Goal: Information Seeking & Learning: Learn about a topic

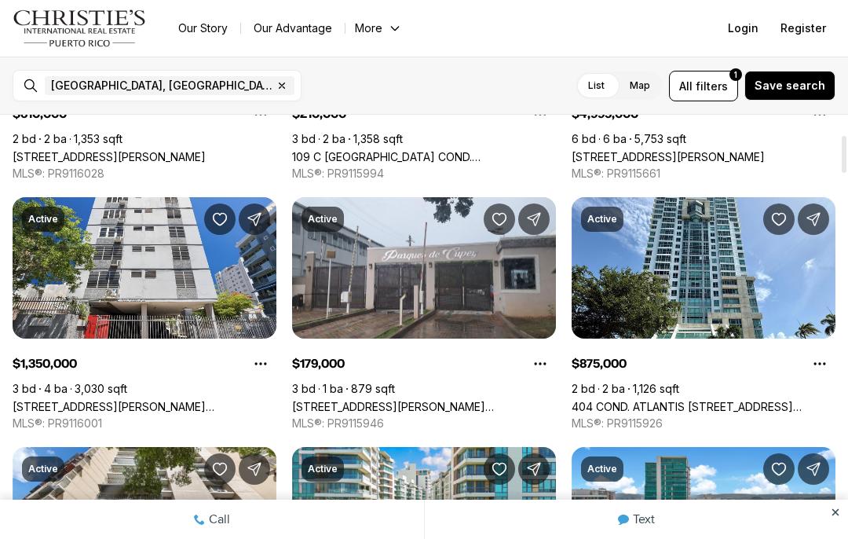
scroll to position [229, 0]
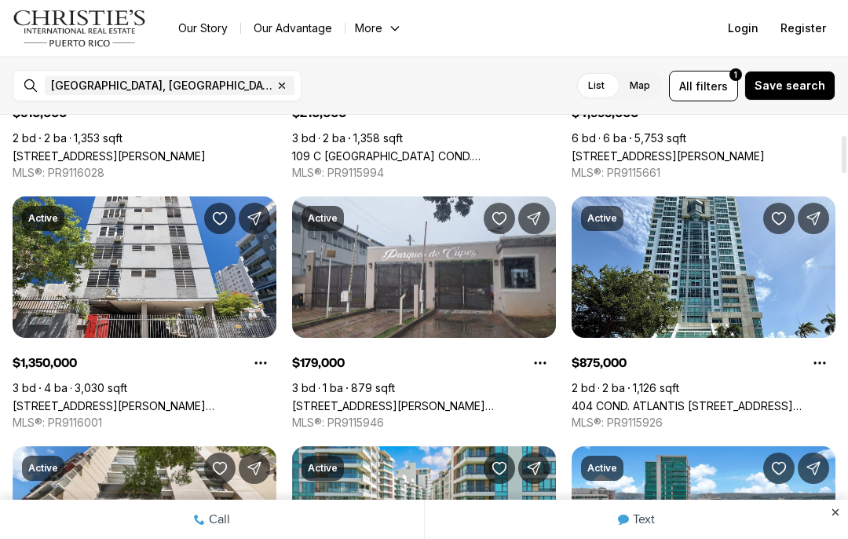
click at [455, 399] on link "[STREET_ADDRESS][PERSON_NAME][PERSON_NAME]" at bounding box center [424, 405] width 264 height 13
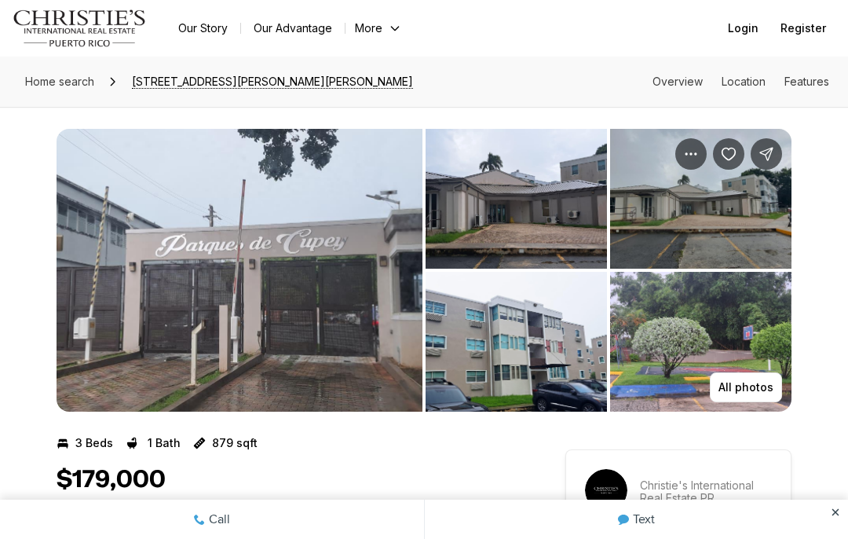
scroll to position [7, 0]
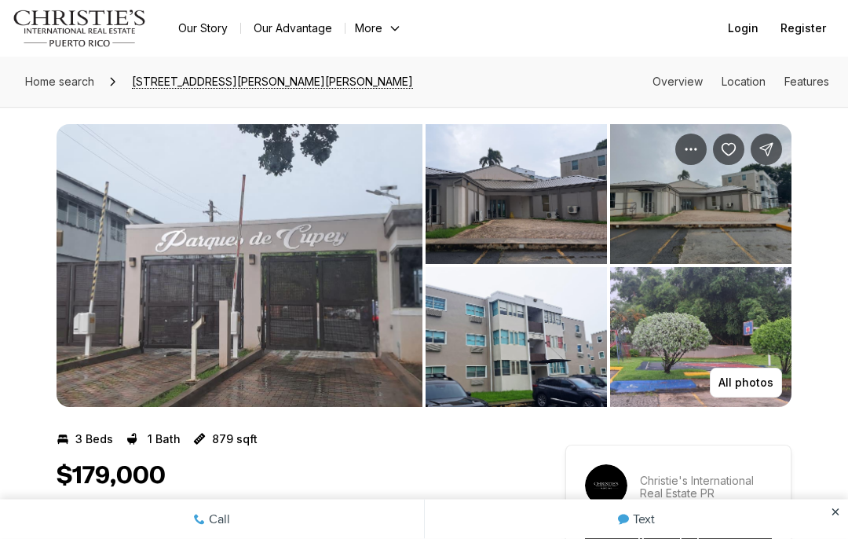
click at [759, 377] on p "All photos" at bounding box center [746, 383] width 55 height 13
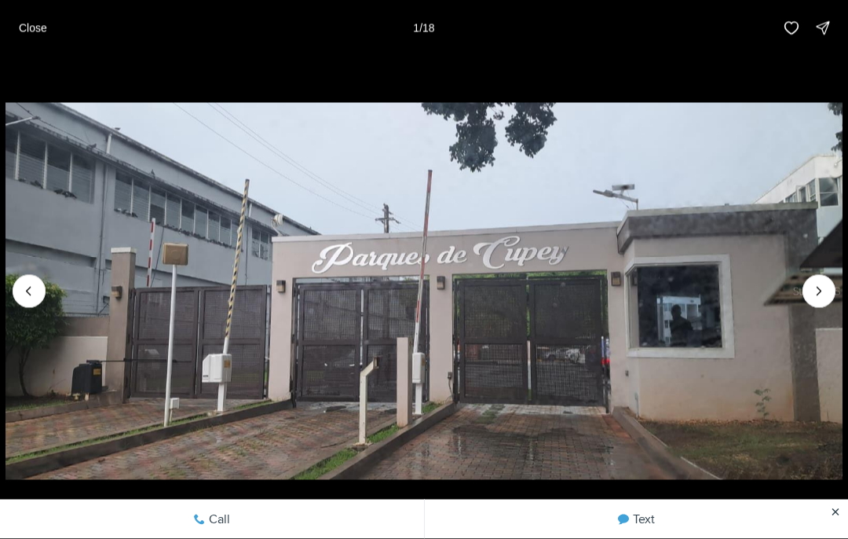
scroll to position [8, 0]
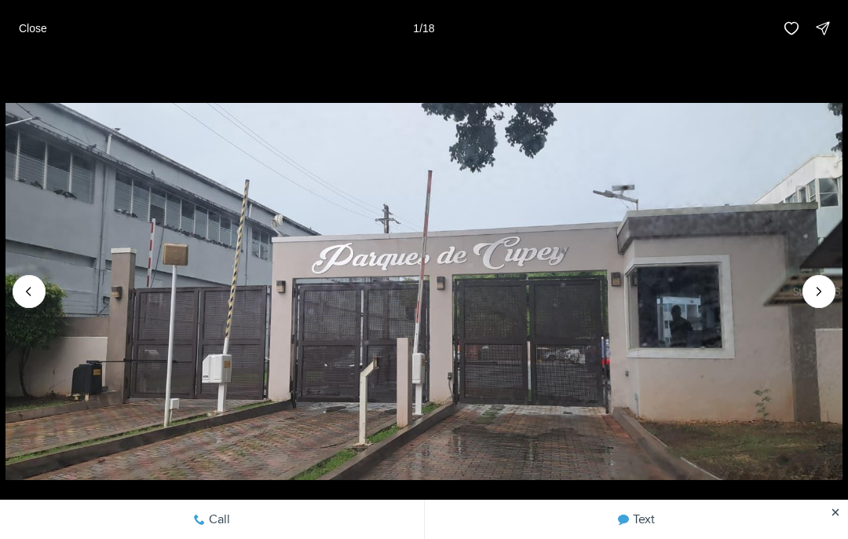
click at [825, 299] on icon "Next slide" at bounding box center [819, 292] width 16 height 16
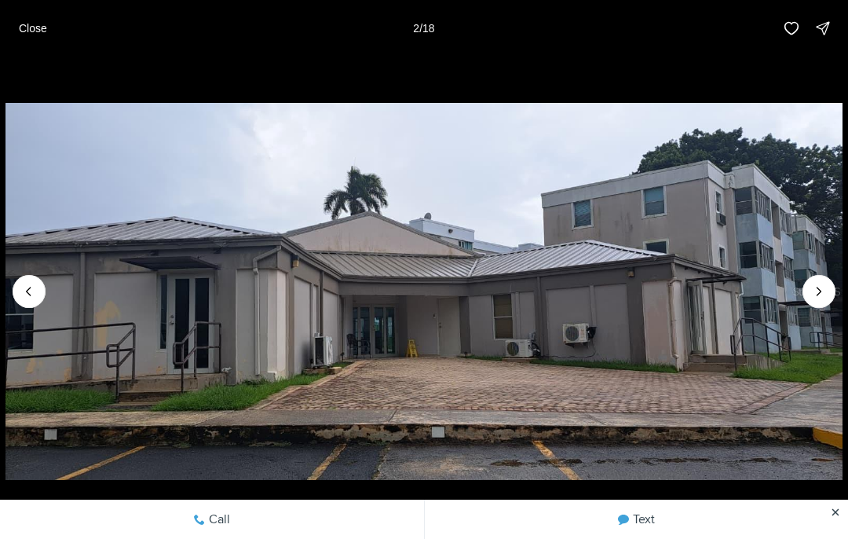
click at [827, 308] on button "Next slide" at bounding box center [819, 291] width 33 height 33
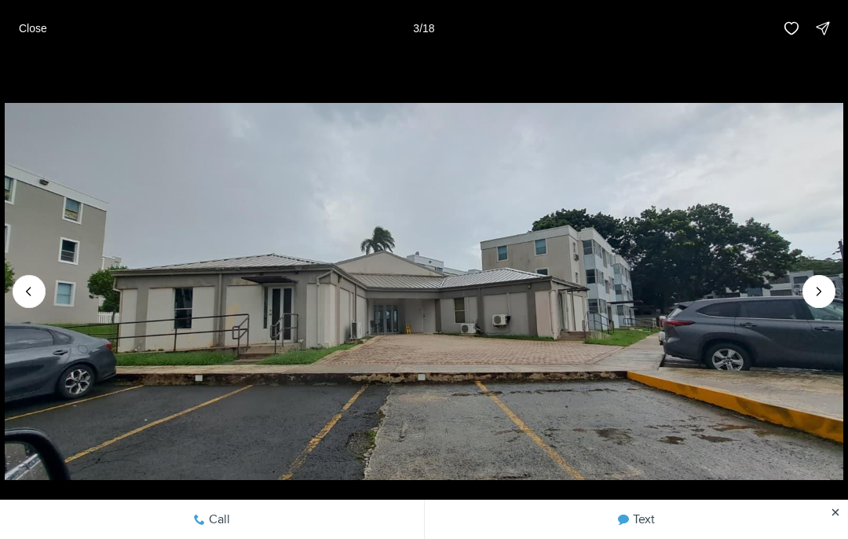
click at [825, 299] on icon "Next slide" at bounding box center [819, 292] width 16 height 16
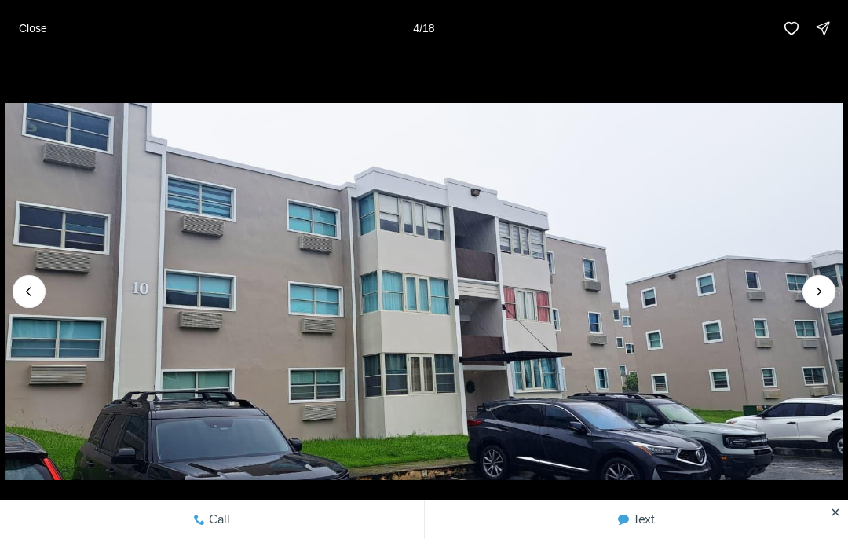
click at [823, 299] on icon "Next slide" at bounding box center [819, 292] width 16 height 16
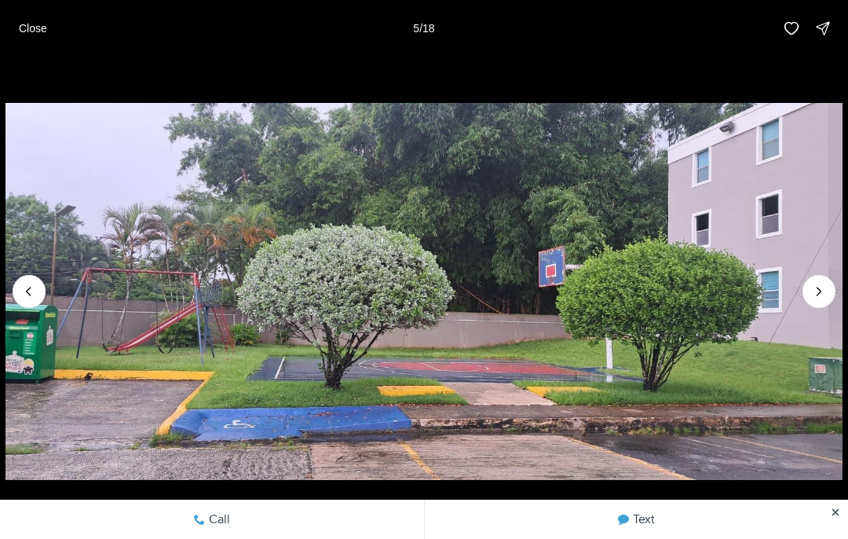
click at [825, 299] on icon "Next slide" at bounding box center [819, 292] width 16 height 16
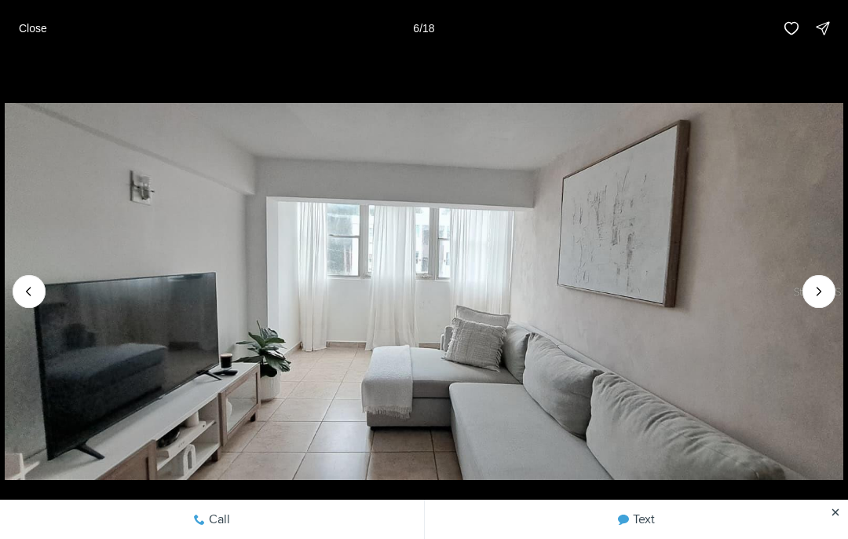
click at [825, 299] on icon "Next slide" at bounding box center [819, 292] width 16 height 16
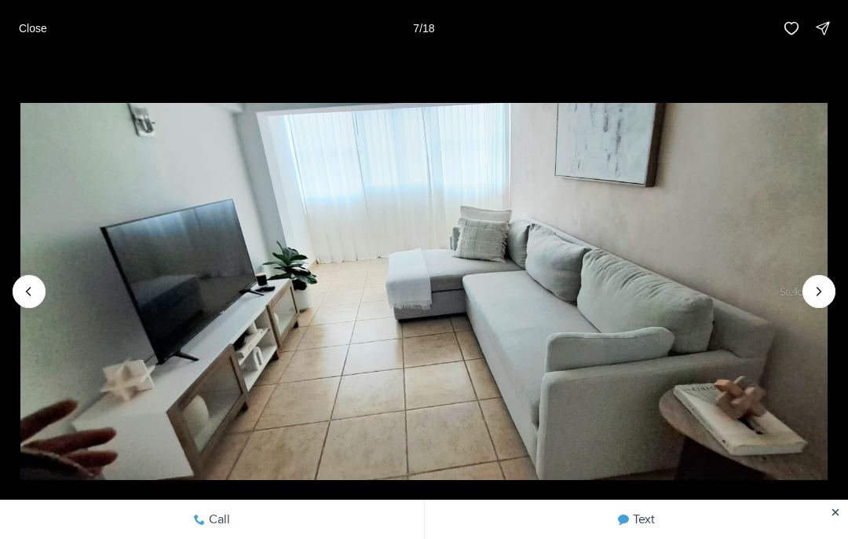
click at [825, 299] on icon "Next slide" at bounding box center [819, 292] width 16 height 16
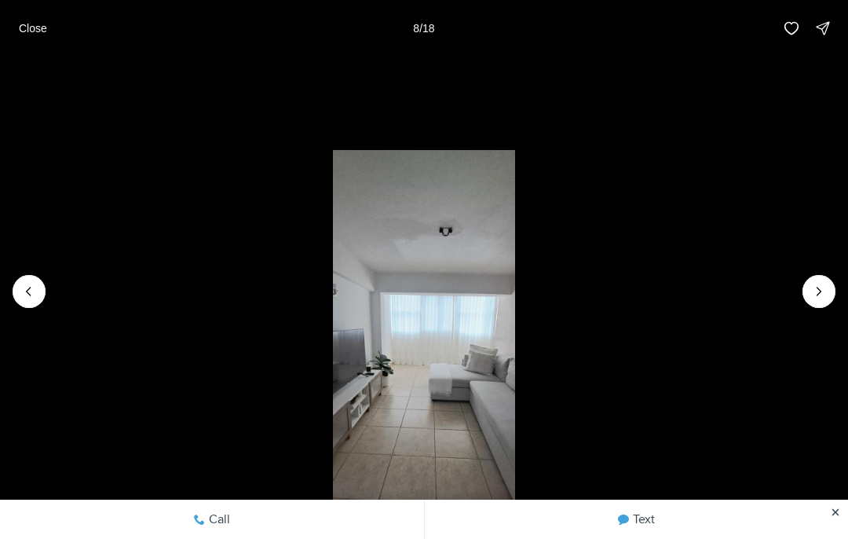
click at [833, 308] on button "Next slide" at bounding box center [819, 291] width 33 height 33
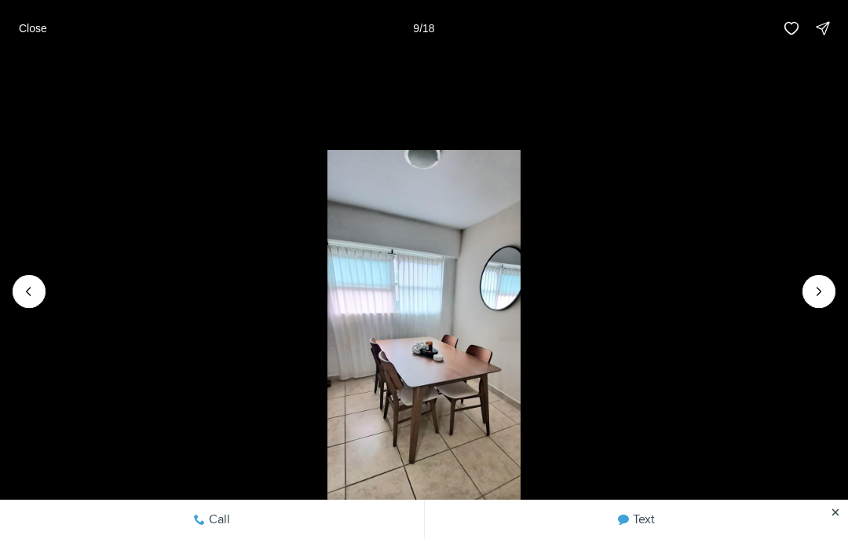
click at [831, 308] on button "Next slide" at bounding box center [819, 291] width 33 height 33
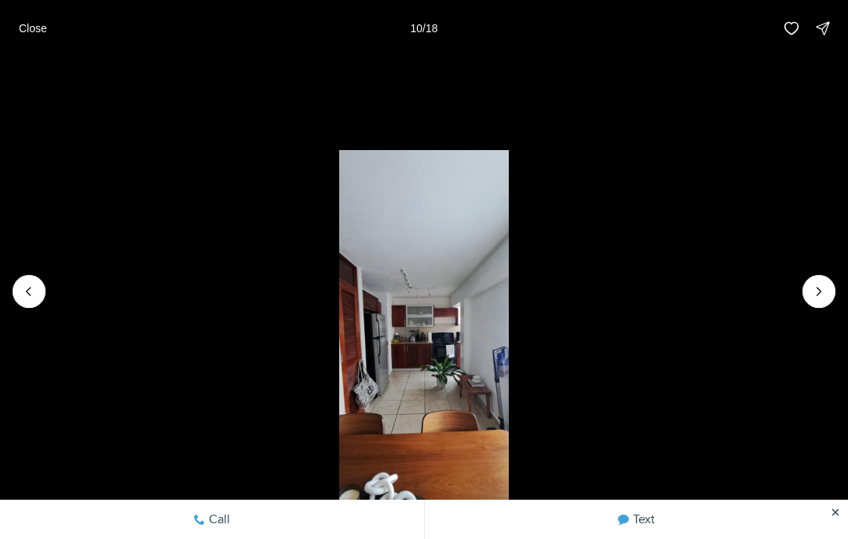
click at [835, 308] on button "Next slide" at bounding box center [819, 291] width 33 height 33
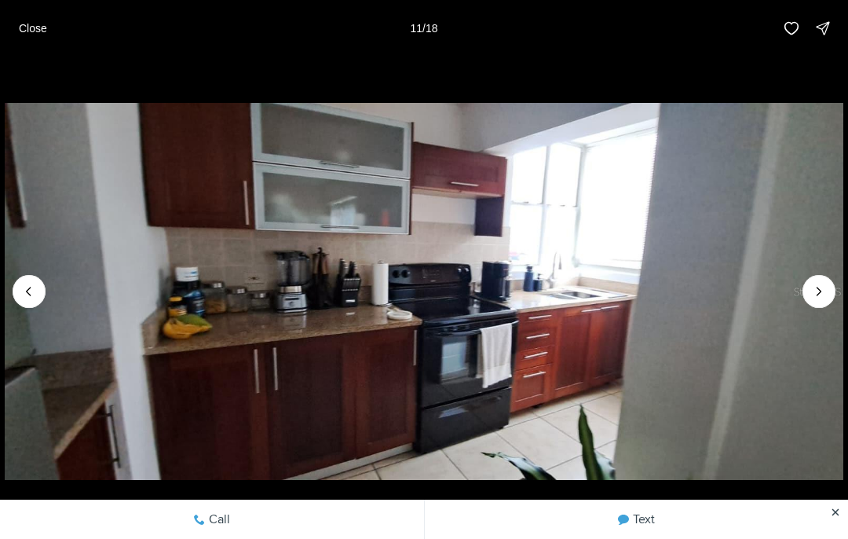
click at [826, 299] on icon "Next slide" at bounding box center [819, 292] width 16 height 16
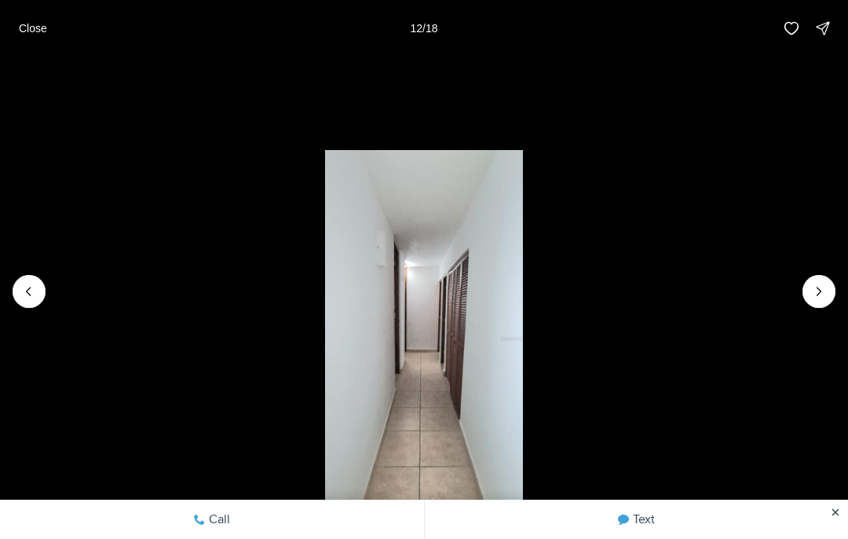
click at [822, 299] on icon "Next slide" at bounding box center [819, 292] width 16 height 16
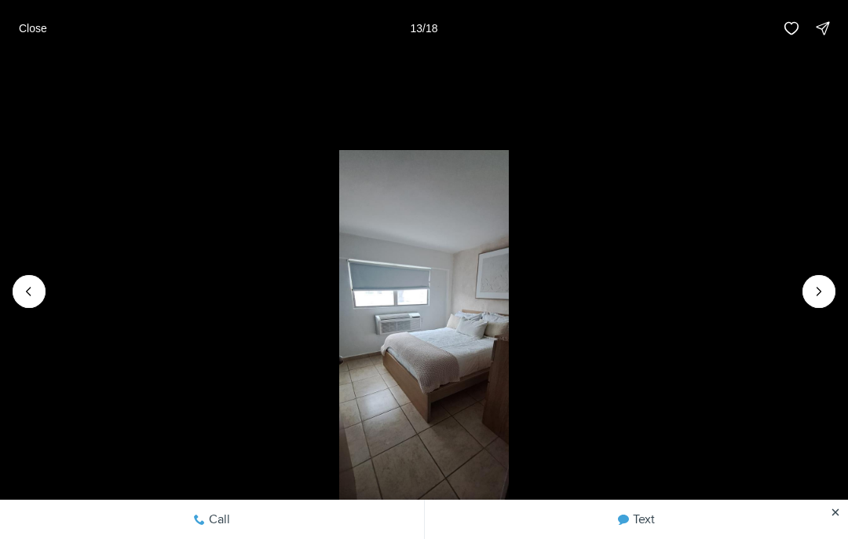
click at [826, 299] on icon "Next slide" at bounding box center [819, 292] width 16 height 16
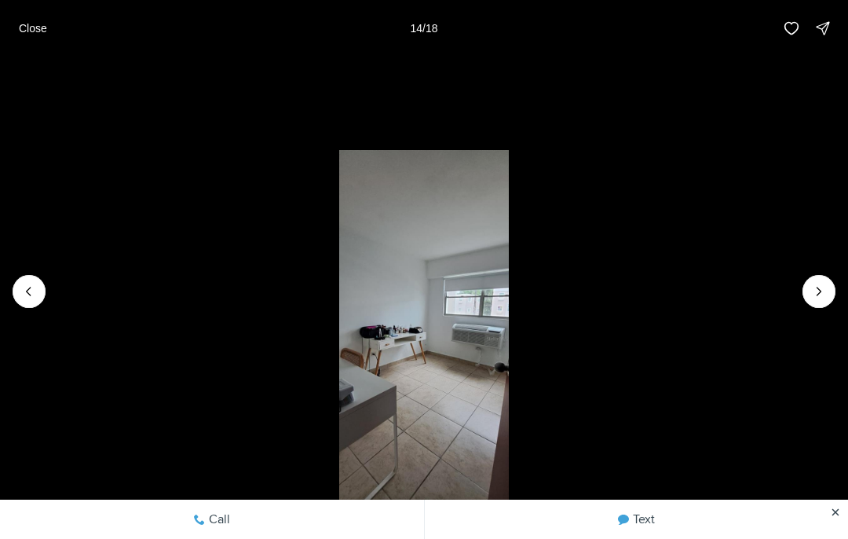
click at [825, 299] on icon "Next slide" at bounding box center [819, 292] width 16 height 16
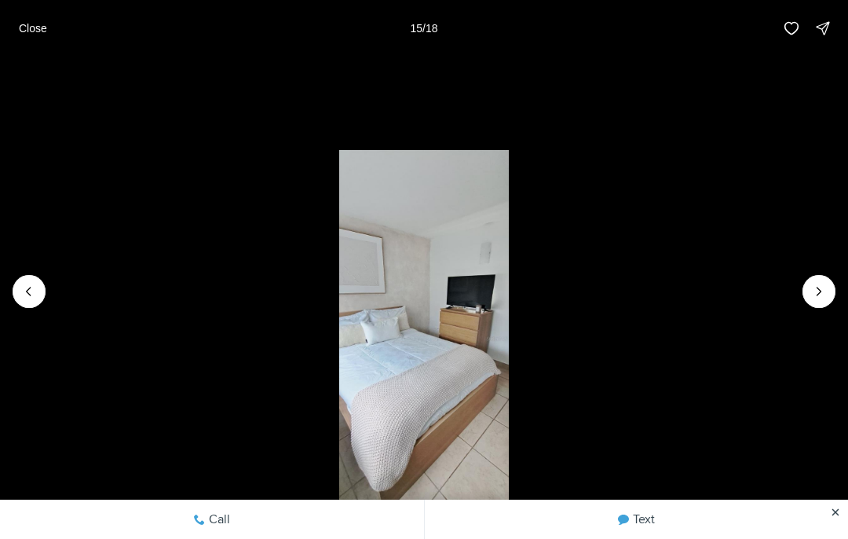
click at [825, 299] on icon "Next slide" at bounding box center [819, 292] width 16 height 16
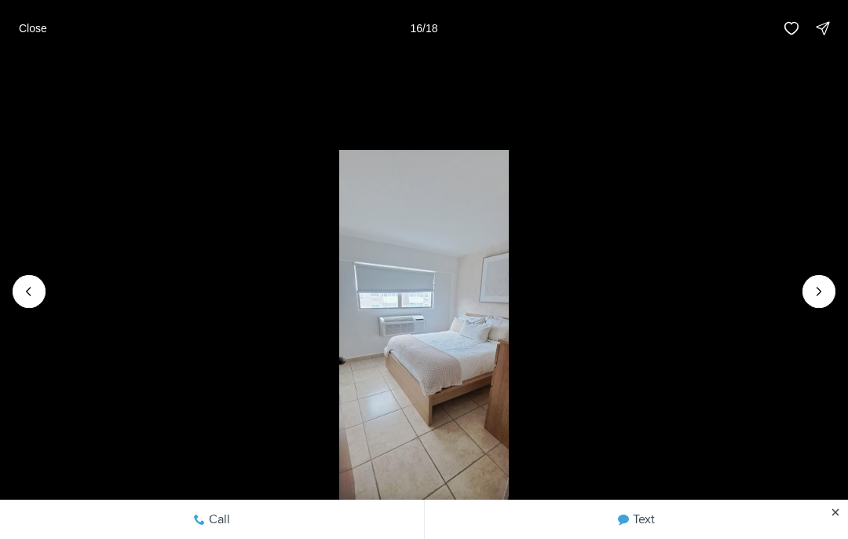
click at [826, 299] on icon "Next slide" at bounding box center [819, 292] width 16 height 16
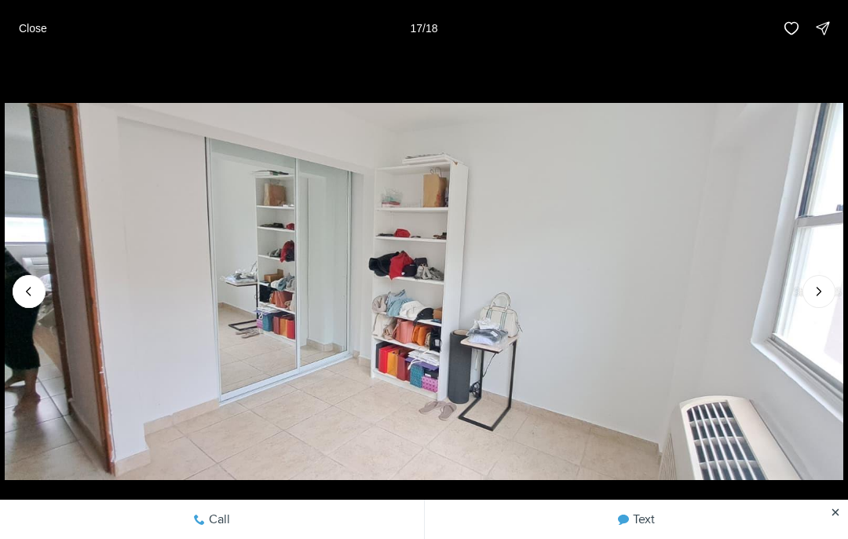
click at [835, 308] on button "Next slide" at bounding box center [819, 291] width 33 height 33
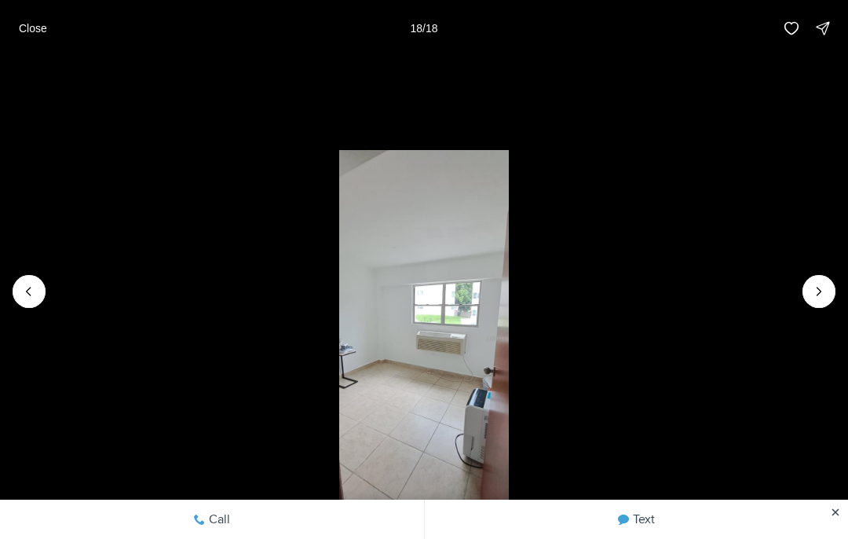
click at [824, 308] on div at bounding box center [819, 291] width 33 height 33
click at [822, 308] on div at bounding box center [819, 291] width 33 height 33
click at [826, 308] on div at bounding box center [819, 291] width 33 height 33
click at [26, 24] on p "Close" at bounding box center [33, 28] width 28 height 13
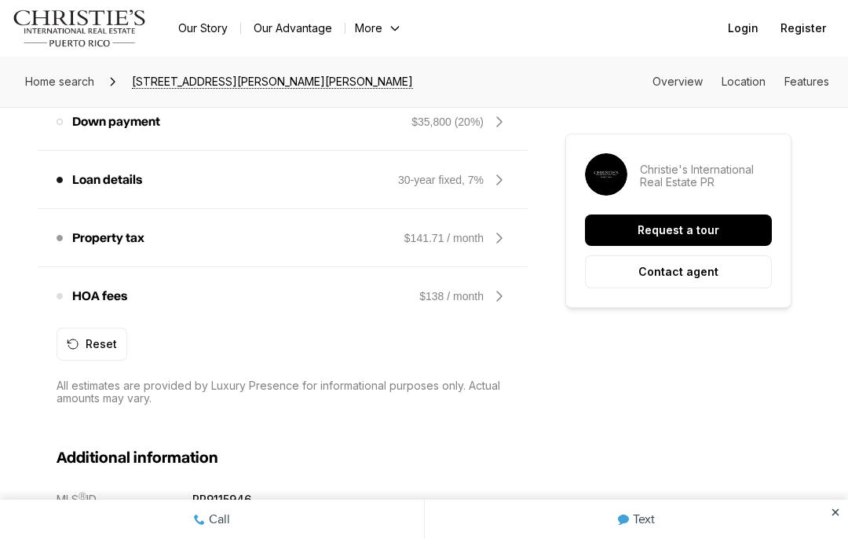
scroll to position [1470, 0]
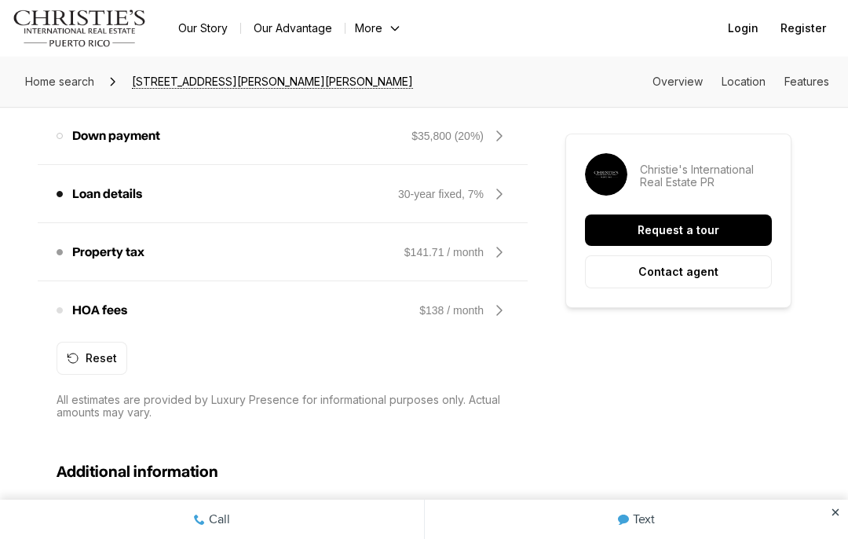
click at [492, 243] on icon at bounding box center [499, 252] width 19 height 19
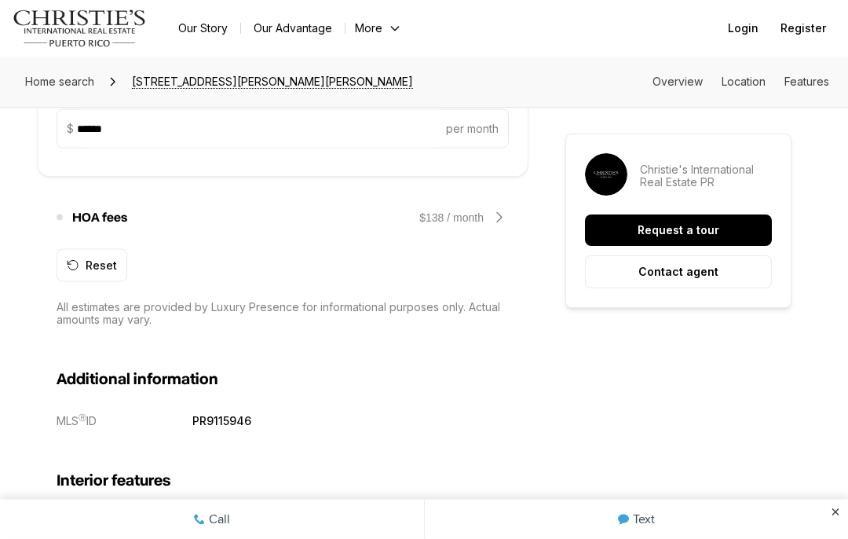
scroll to position [1661, 0]
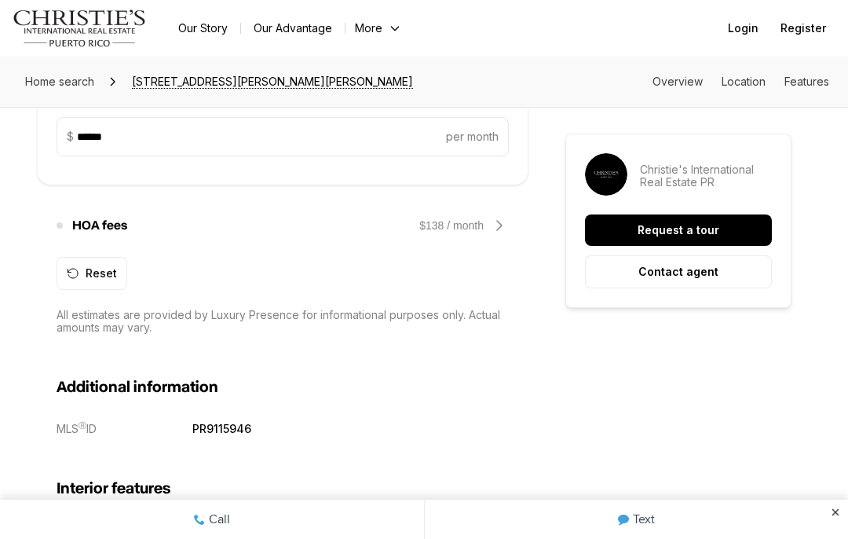
click at [492, 216] on icon at bounding box center [499, 225] width 19 height 19
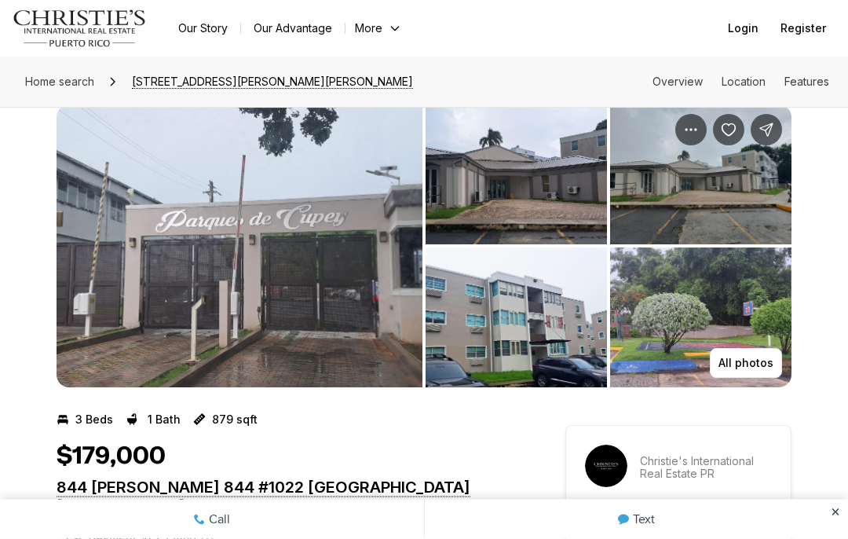
scroll to position [0, 0]
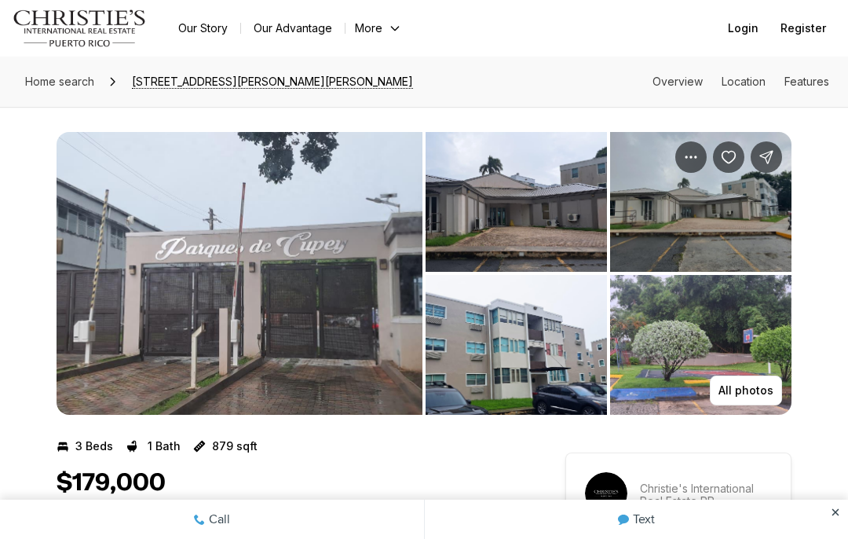
click at [660, 338] on img "View image gallery" at bounding box center [700, 345] width 181 height 140
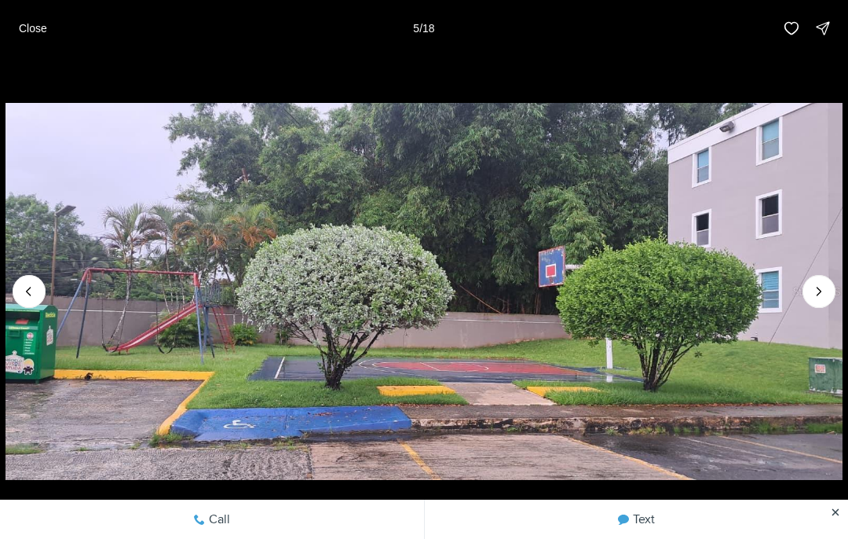
click at [818, 292] on icon "Next slide" at bounding box center [819, 292] width 16 height 16
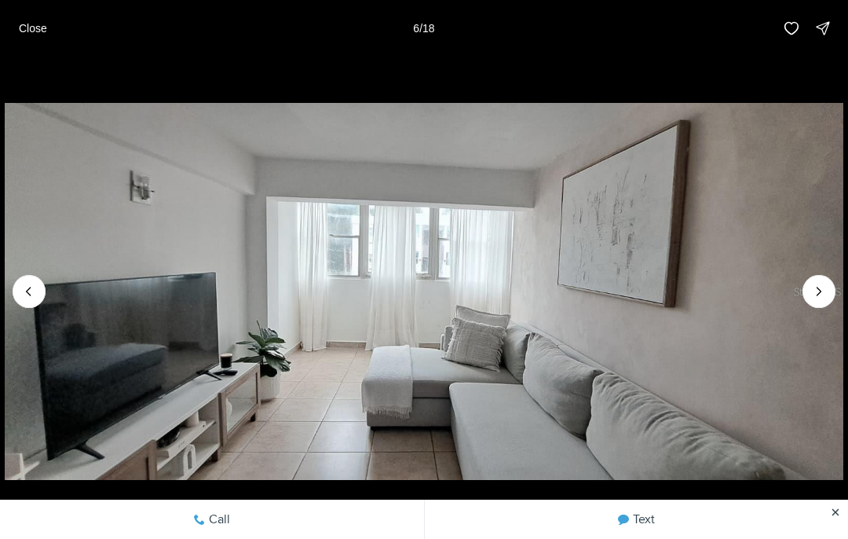
click at [26, 296] on icon "Previous slide" at bounding box center [29, 292] width 16 height 16
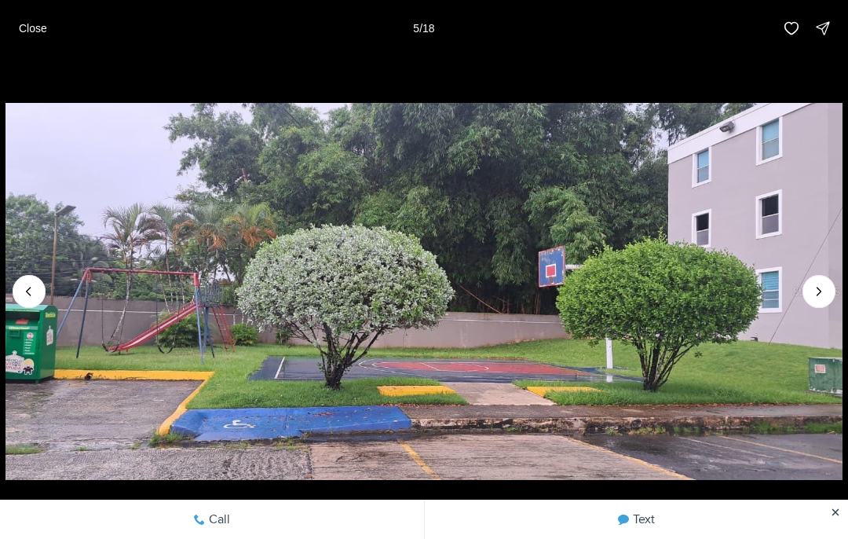
click at [21, 300] on button "Previous slide" at bounding box center [29, 291] width 33 height 33
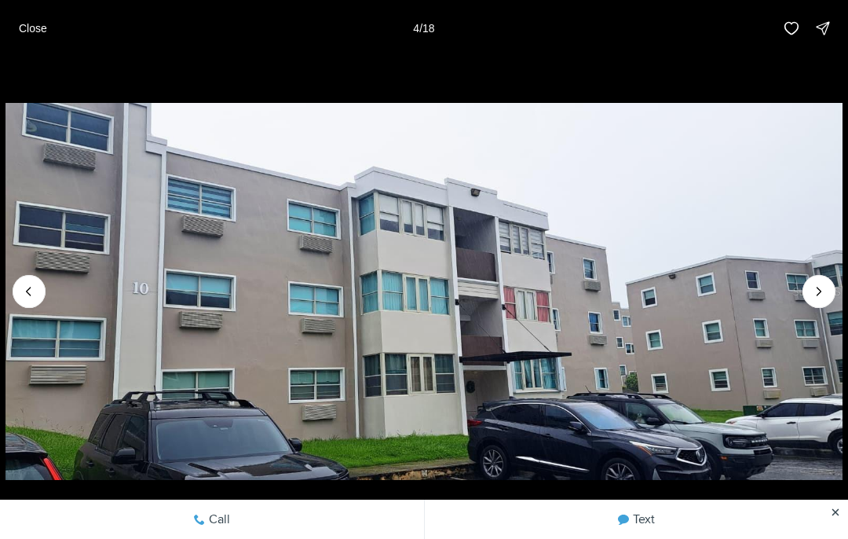
click at [38, 17] on button "Close" at bounding box center [32, 28] width 47 height 31
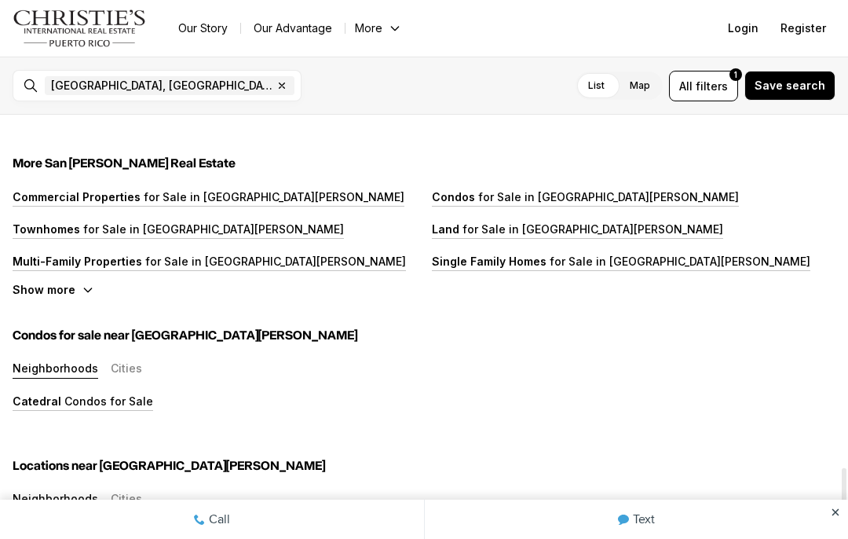
scroll to position [4079, 0]
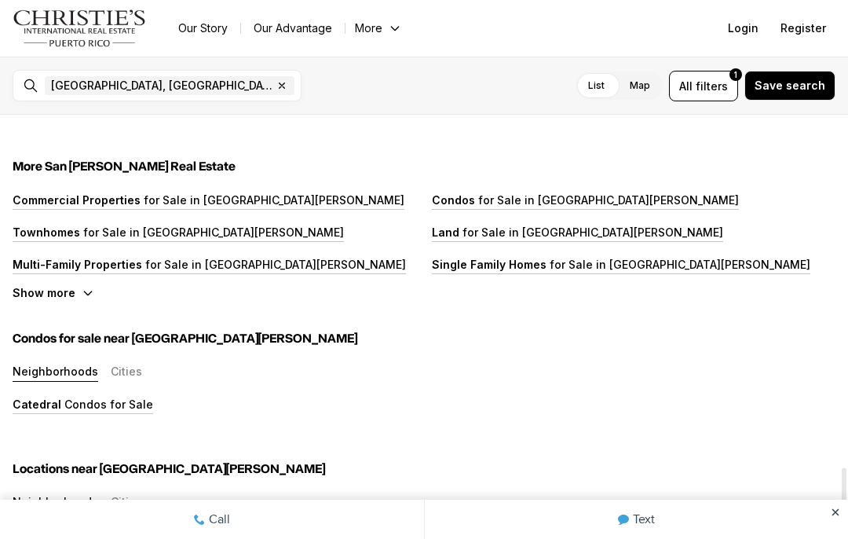
click at [91, 292] on icon "button" at bounding box center [87, 293] width 7 height 4
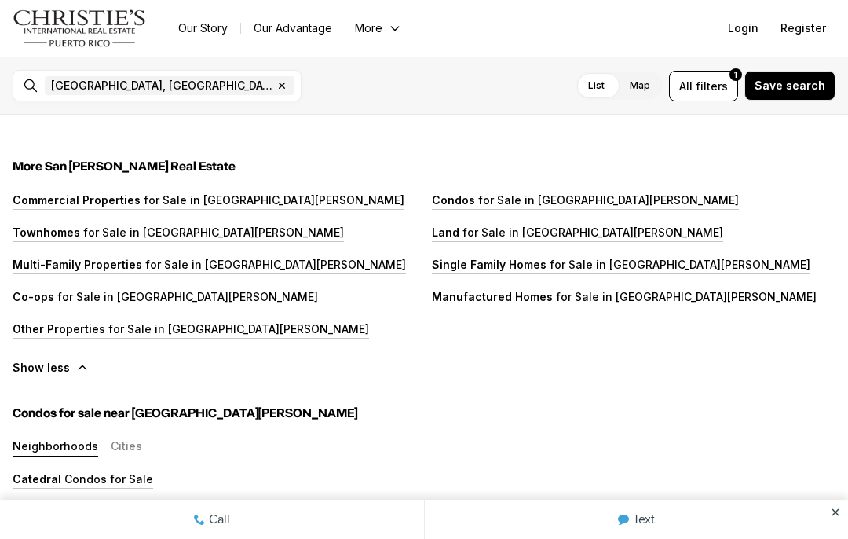
click at [485, 196] on p "for Sale in [GEOGRAPHIC_DATA][PERSON_NAME]" at bounding box center [607, 199] width 264 height 13
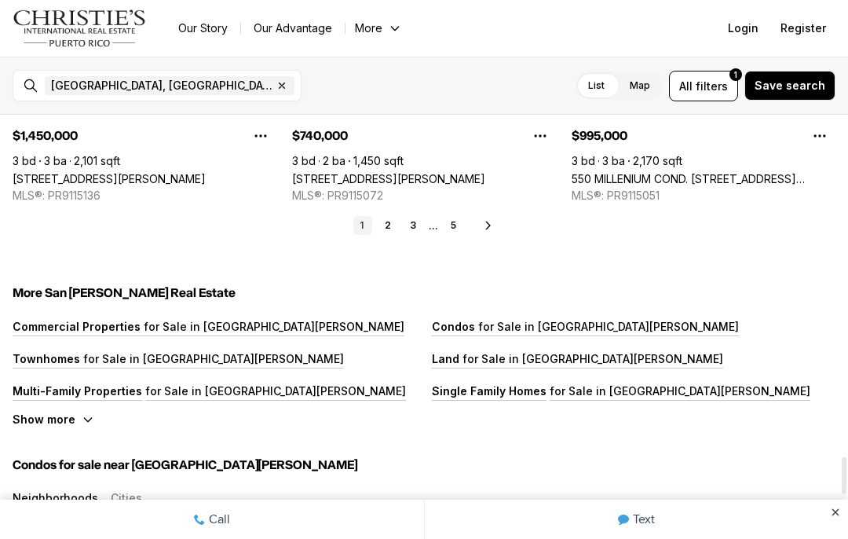
scroll to position [3954, 0]
click at [489, 225] on icon at bounding box center [488, 224] width 4 height 7
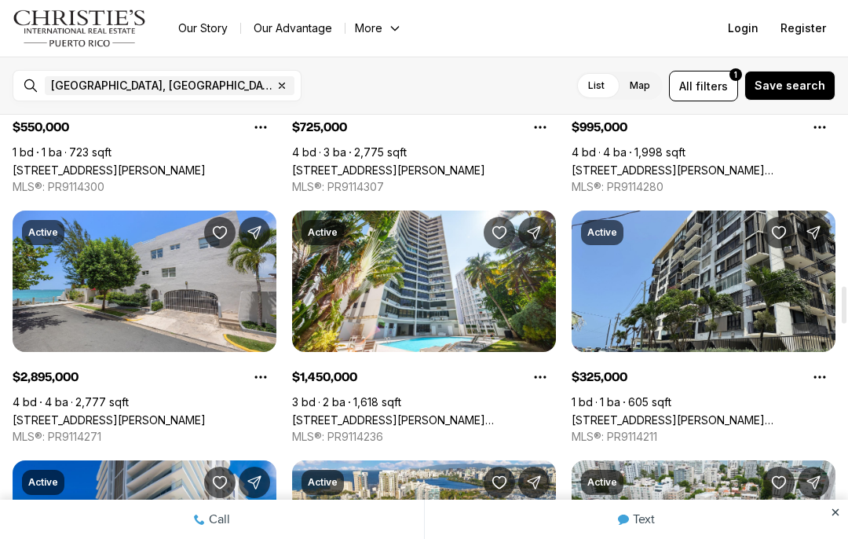
scroll to position [1898, 0]
